Goal: Task Accomplishment & Management: Manage account settings

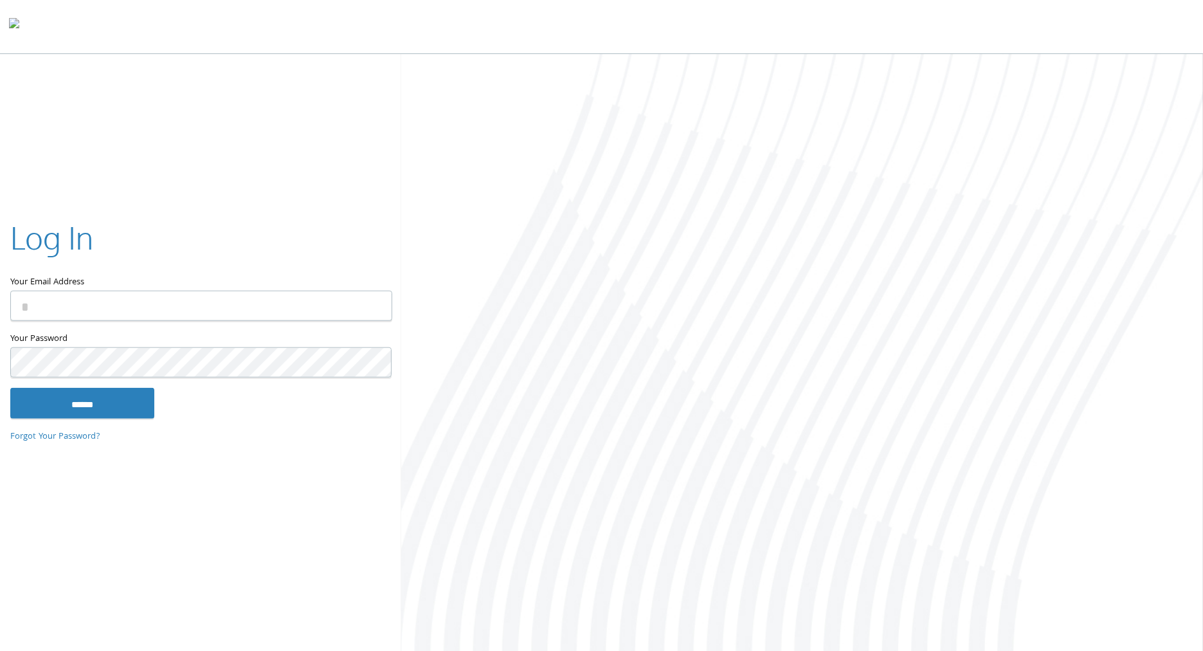
click at [89, 300] on input "Your Email Address" at bounding box center [201, 306] width 382 height 30
click at [96, 316] on input "Your Email Address" at bounding box center [201, 306] width 382 height 30
click at [108, 311] on input "Your Email Address" at bounding box center [201, 306] width 382 height 30
click at [165, 278] on label "Your Email Address" at bounding box center [200, 253] width 381 height 75
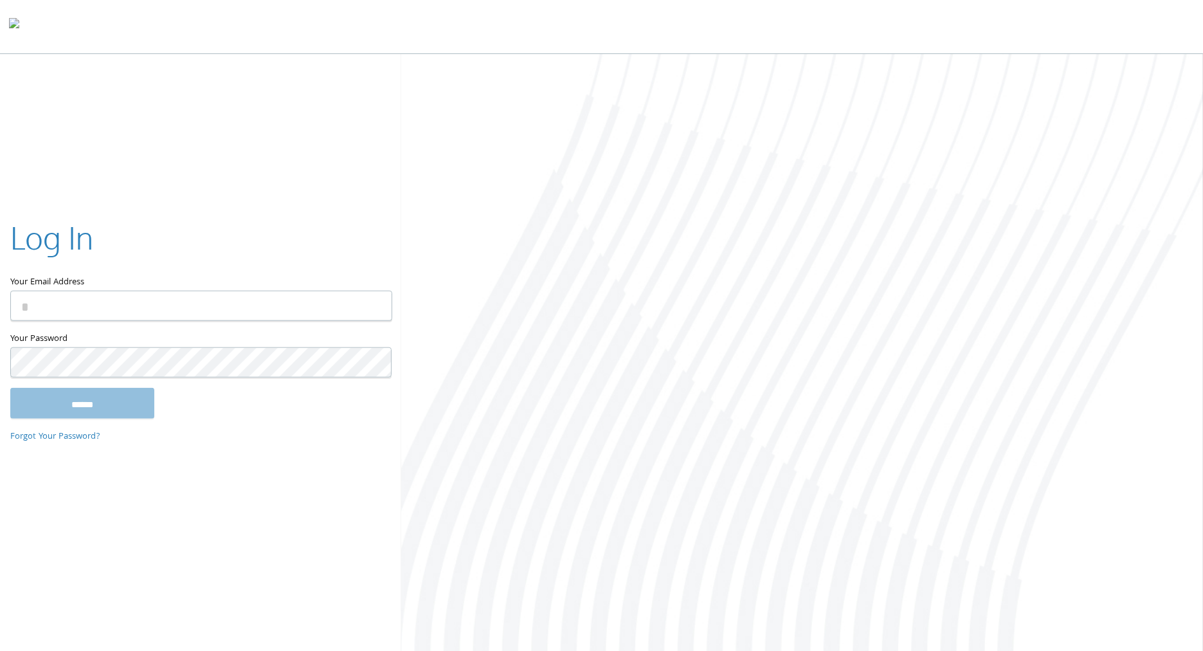
click at [165, 291] on input "Your Email Address" at bounding box center [201, 306] width 382 height 30
click at [172, 317] on input "Your Email Address" at bounding box center [201, 306] width 382 height 30
click at [158, 312] on input "Your Email Address" at bounding box center [201, 306] width 382 height 30
click at [158, 314] on input "Your Email Address" at bounding box center [201, 306] width 382 height 30
click at [258, 240] on div "Log In" at bounding box center [200, 240] width 381 height 48
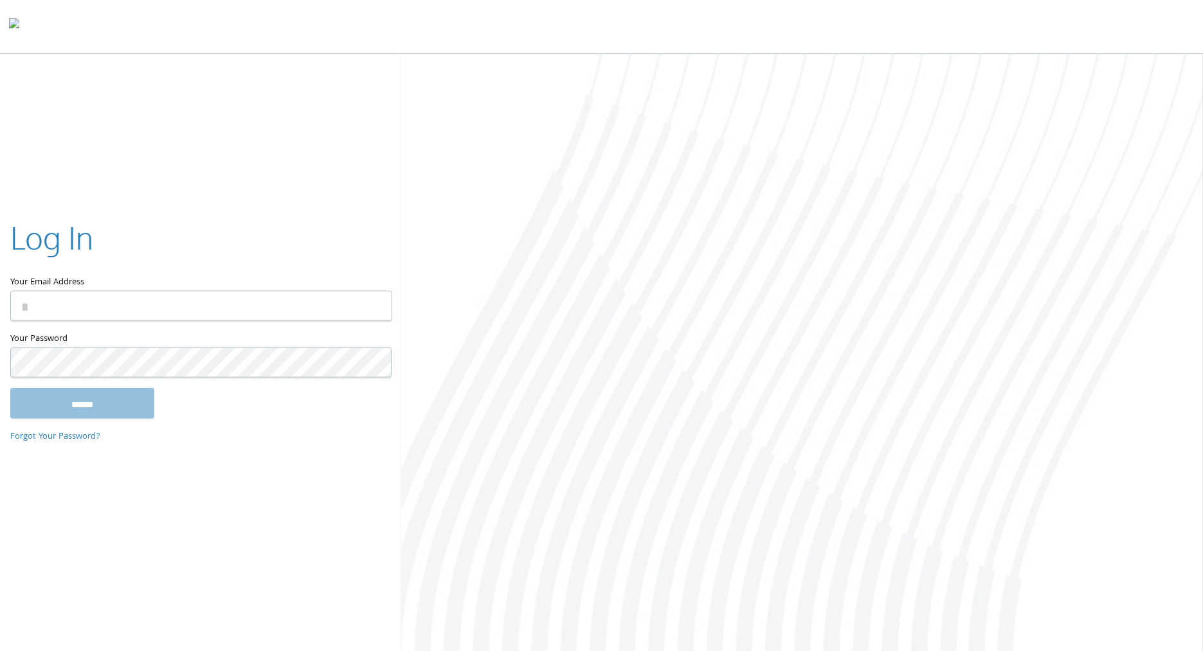
click at [237, 306] on input "Your Email Address" at bounding box center [201, 306] width 382 height 30
type input "**********"
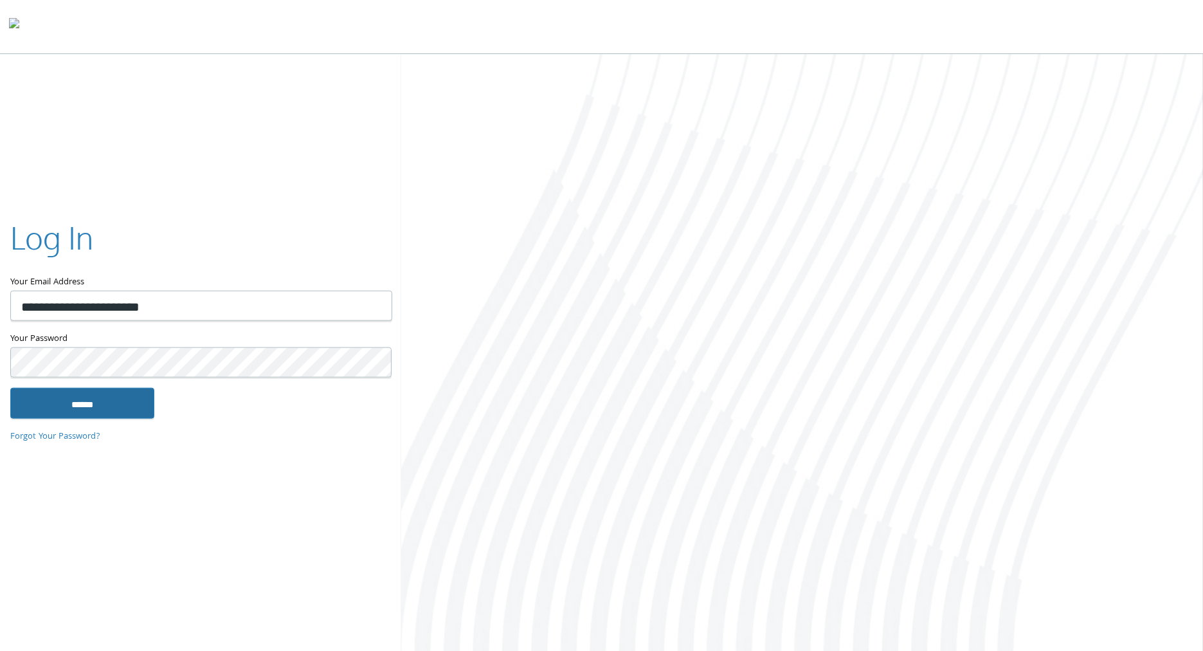
click at [117, 399] on input "******" at bounding box center [82, 402] width 144 height 31
